Goal: Task Accomplishment & Management: Use online tool/utility

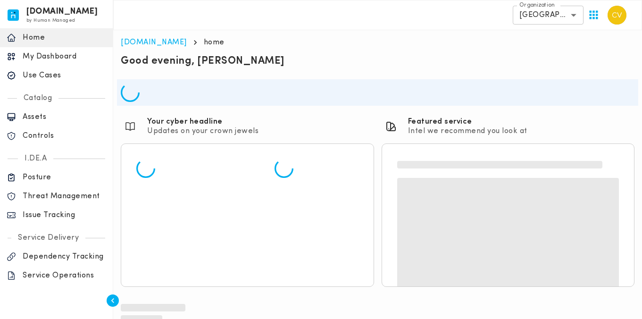
click at [51, 217] on p "Issue Tracking" at bounding box center [65, 215] width 84 height 9
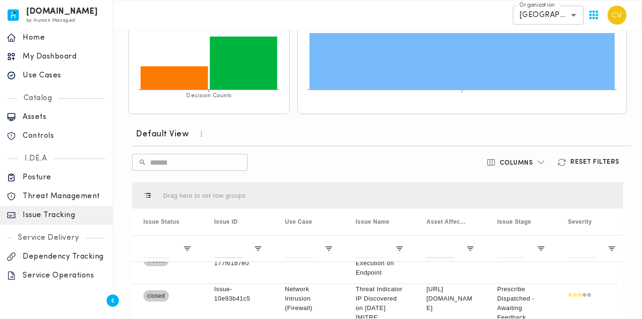
scroll to position [513, 0]
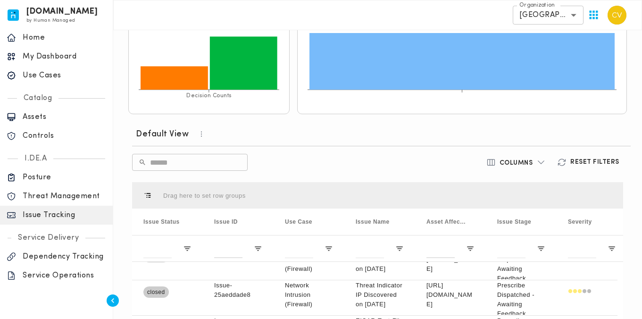
click at [195, 134] on button "button" at bounding box center [204, 133] width 30 height 13
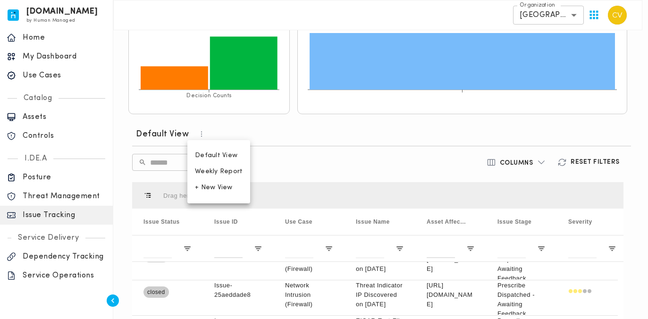
click at [212, 175] on span "Weekly Report" at bounding box center [219, 172] width 48 height 8
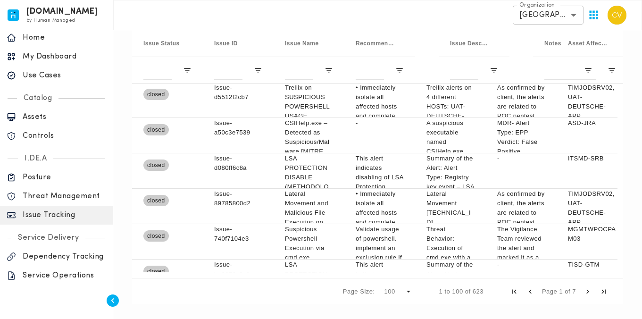
scroll to position [304, 0]
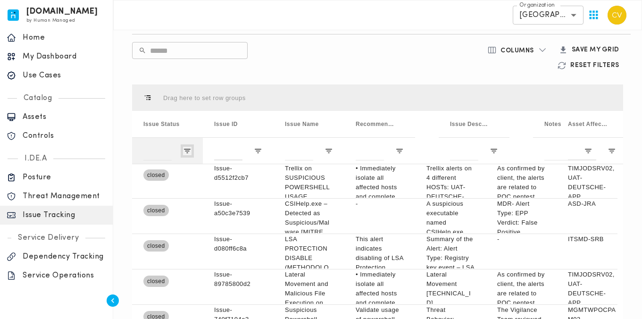
click at [190, 150] on span "Open Filter Menu" at bounding box center [187, 151] width 8 height 8
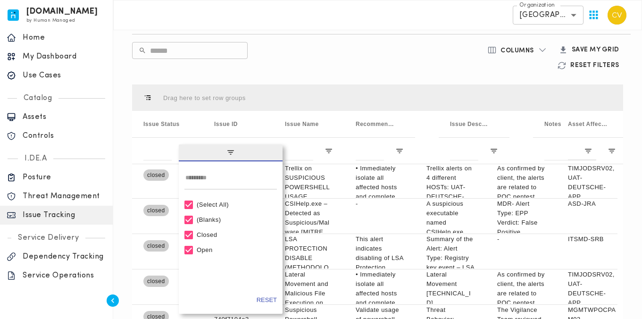
click at [220, 207] on div "(Select All)" at bounding box center [235, 204] width 76 height 7
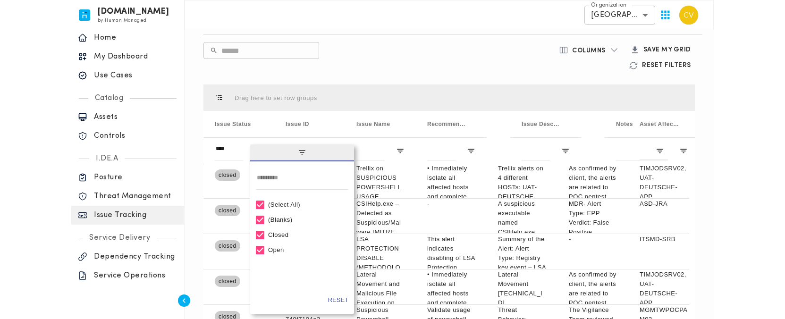
scroll to position [0, 0]
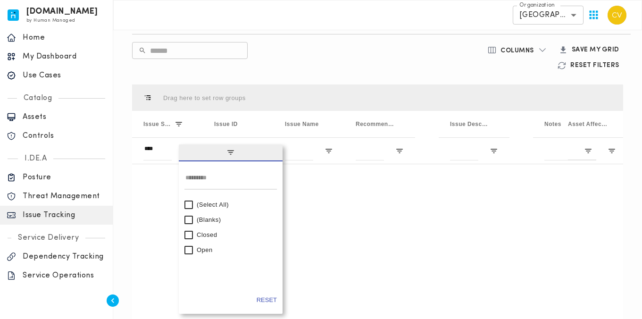
click at [203, 252] on div "Open" at bounding box center [235, 249] width 76 height 7
type input "********"
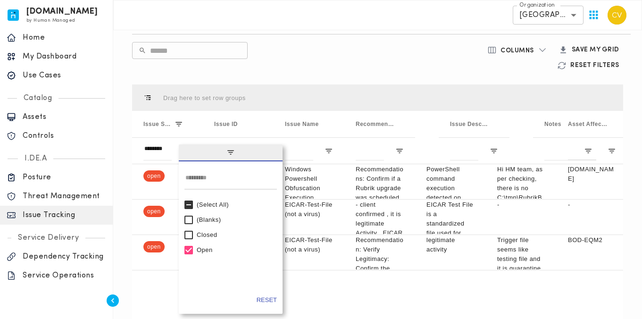
click at [340, 65] on div "​ ​" at bounding box center [297, 57] width 330 height 31
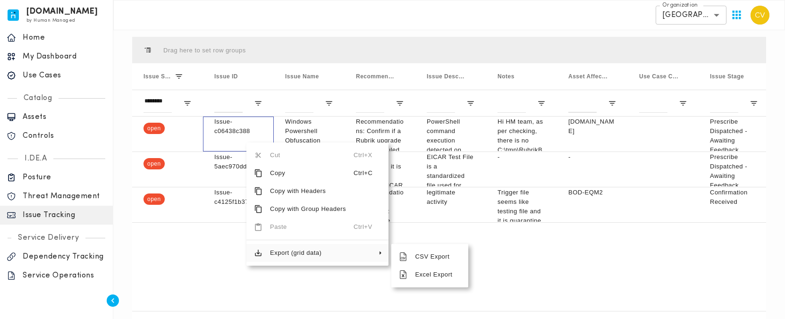
click at [299, 255] on span "Export (grid data)" at bounding box center [307, 253] width 91 height 18
click at [426, 272] on span "Excel Export" at bounding box center [433, 275] width 53 height 18
